Goal: Navigation & Orientation: Find specific page/section

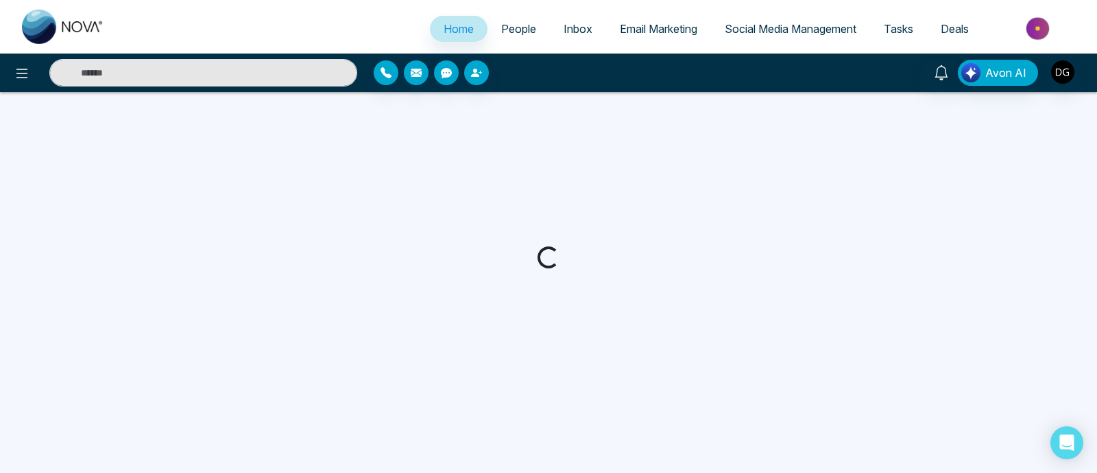
select select "*"
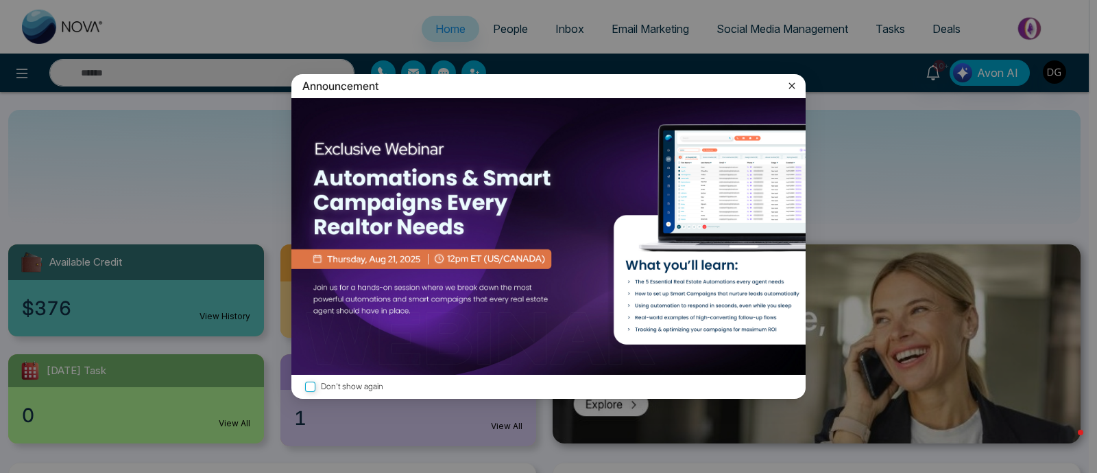
click at [530, 215] on img at bounding box center [549, 236] width 514 height 276
click at [796, 83] on icon at bounding box center [792, 86] width 14 height 14
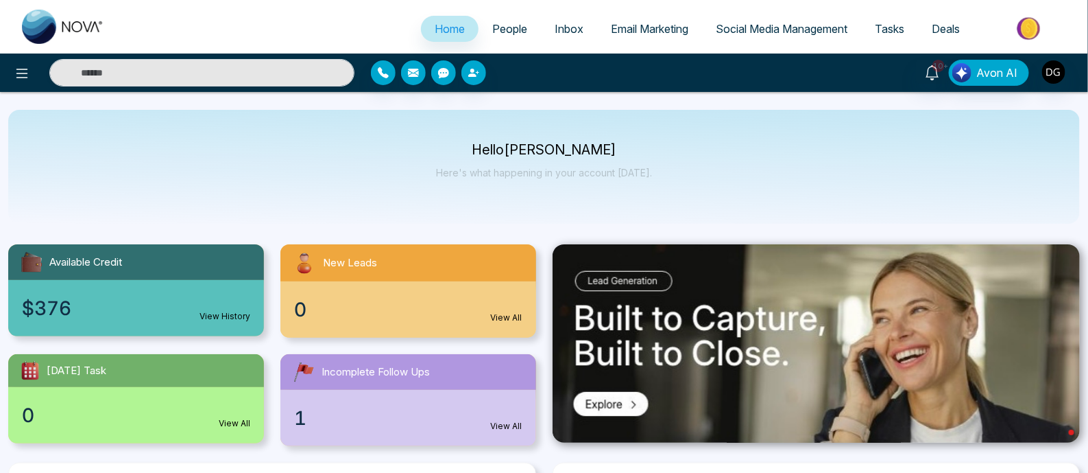
click at [507, 32] on span "People" at bounding box center [509, 29] width 35 height 14
